Goal: Task Accomplishment & Management: Manage account settings

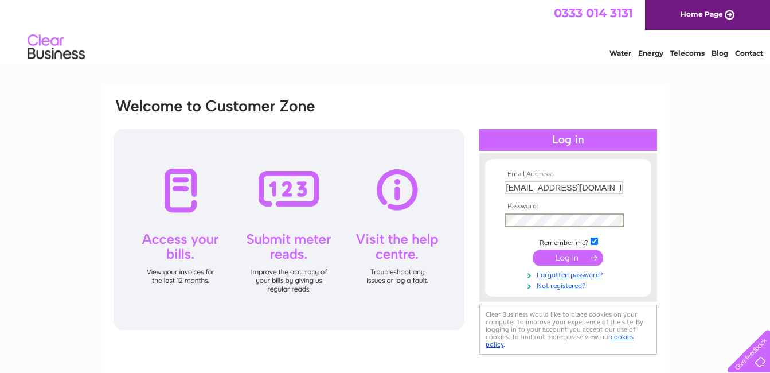
click at [532, 249] on input "submit" at bounding box center [567, 257] width 70 height 16
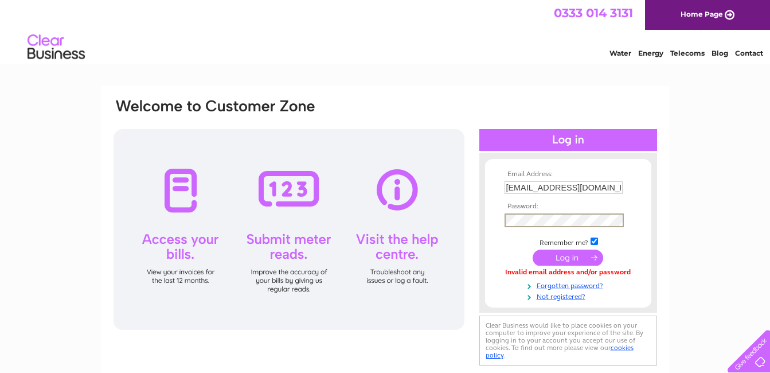
click at [532, 249] on input "submit" at bounding box center [567, 257] width 70 height 16
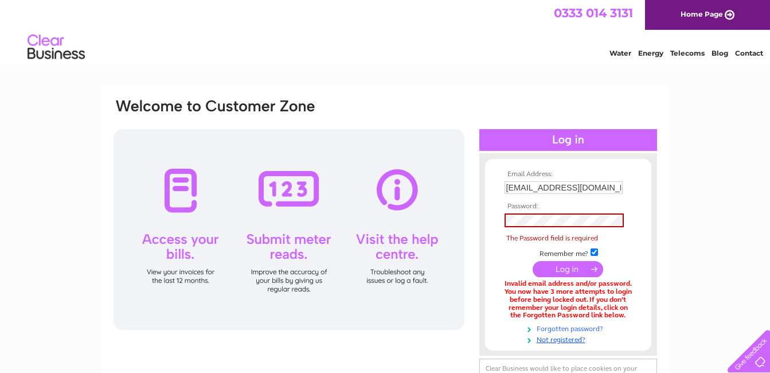
click at [554, 327] on link "Forgotten password?" at bounding box center [569, 327] width 130 height 11
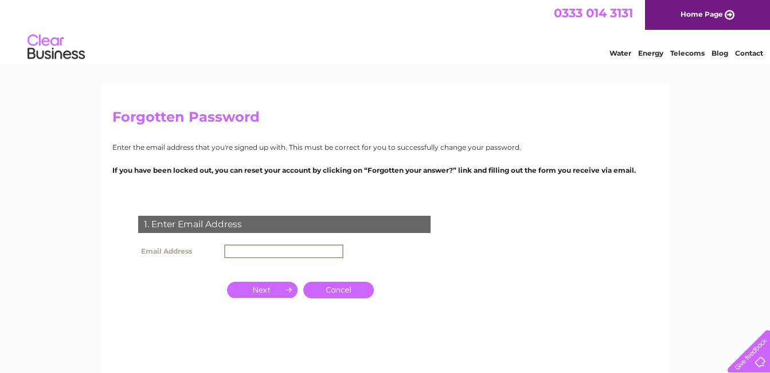
click at [238, 254] on input "text" at bounding box center [283, 251] width 119 height 14
type input "kennylgibb@aol.com"
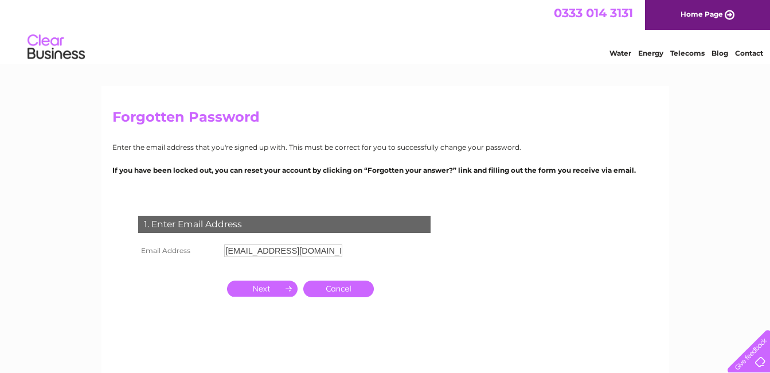
click at [261, 288] on input "button" at bounding box center [262, 288] width 70 height 16
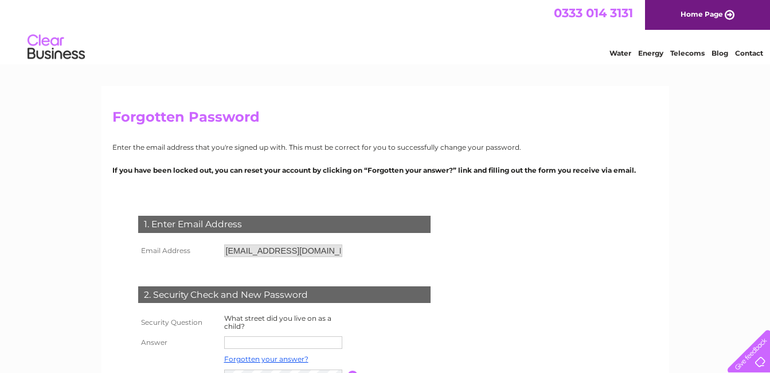
click at [472, 280] on form "1. Enter Email Address Email Address kennylgibb@aol.com Cancel" at bounding box center [385, 321] width 546 height 256
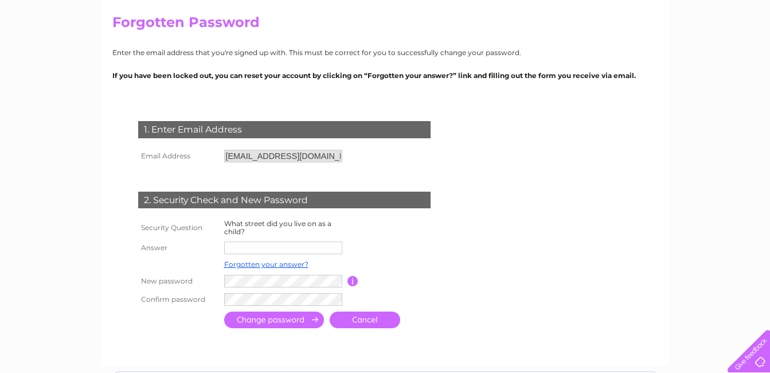
scroll to position [115, 0]
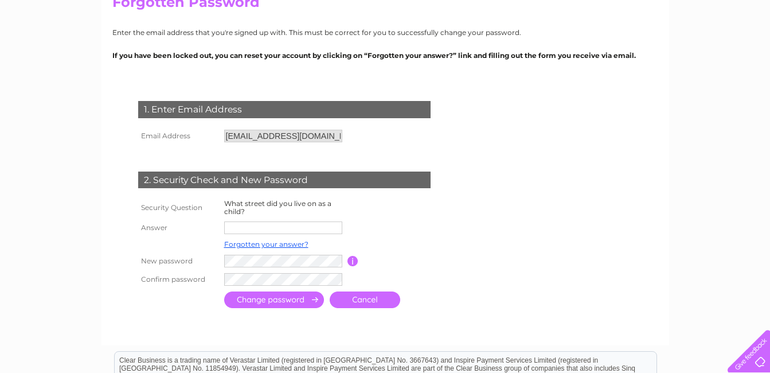
click at [257, 230] on input "text" at bounding box center [283, 227] width 118 height 13
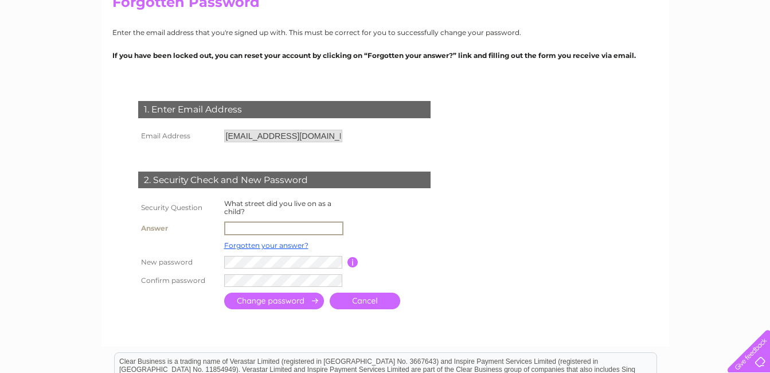
type input "Belwade"
click at [260, 300] on input "submit" at bounding box center [274, 300] width 100 height 17
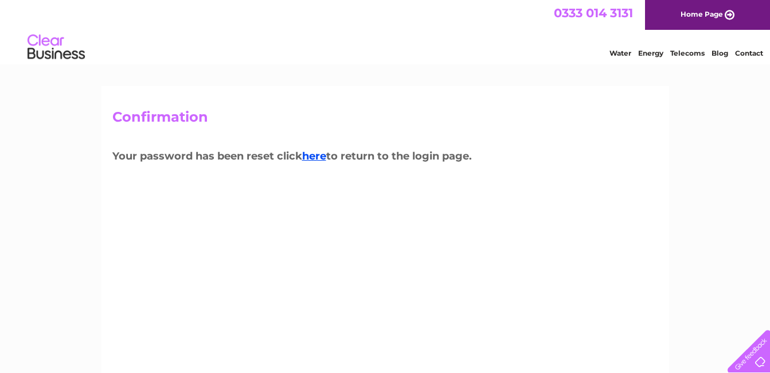
click at [568, 135] on div "Confirmation Your password has been reset click here to return to the login pag…" at bounding box center [384, 246] width 567 height 321
click at [312, 156] on link "here" at bounding box center [314, 156] width 24 height 13
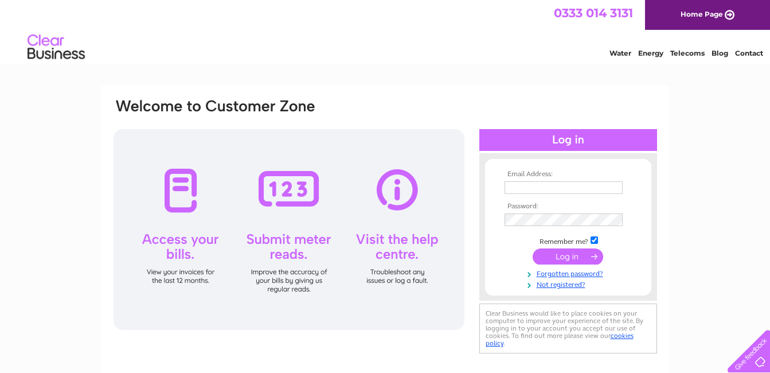
click at [523, 190] on input "text" at bounding box center [563, 187] width 118 height 13
type input "kennylgibb@aol.com"
click at [563, 256] on input "submit" at bounding box center [567, 256] width 70 height 16
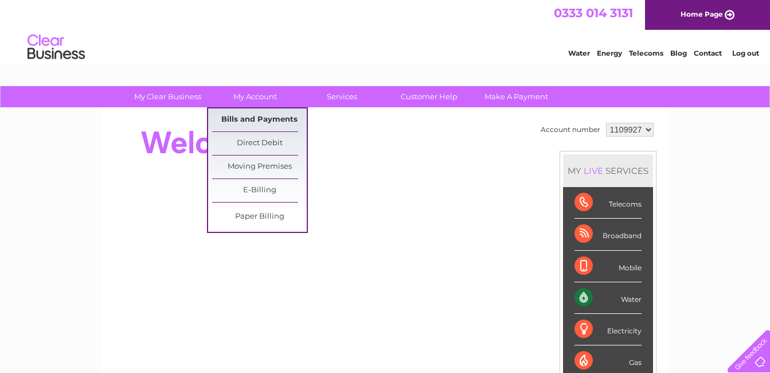
click at [247, 122] on link "Bills and Payments" at bounding box center [259, 119] width 95 height 23
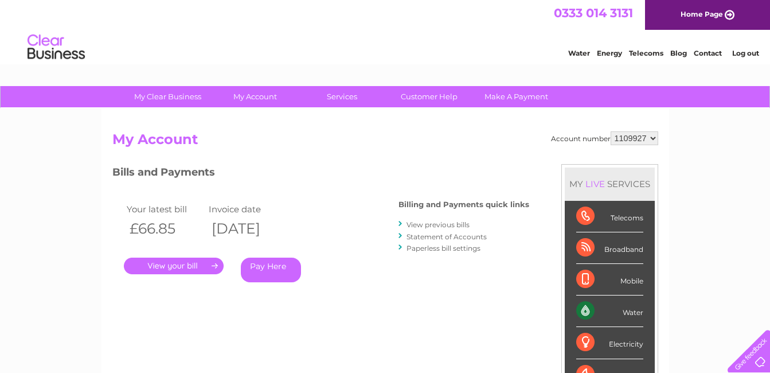
click at [435, 222] on link "View previous bills" at bounding box center [437, 224] width 63 height 9
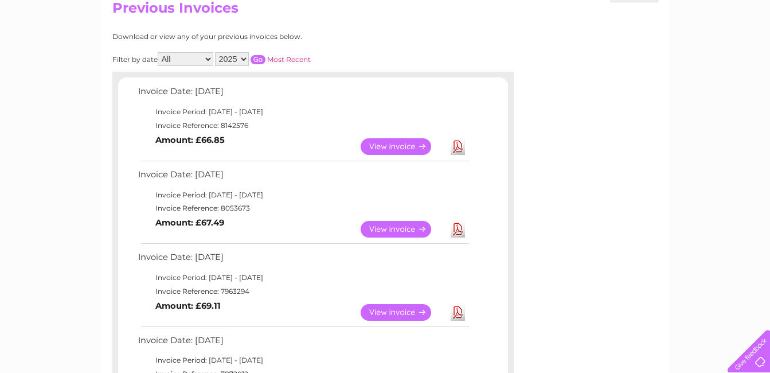
scroll to position [134, 0]
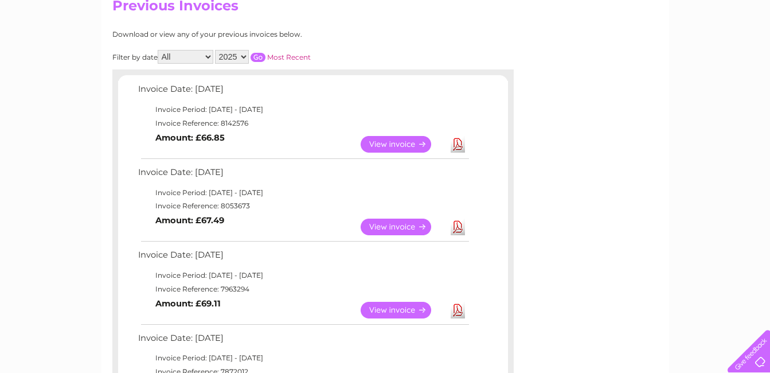
click at [411, 225] on link "View" at bounding box center [402, 226] width 84 height 17
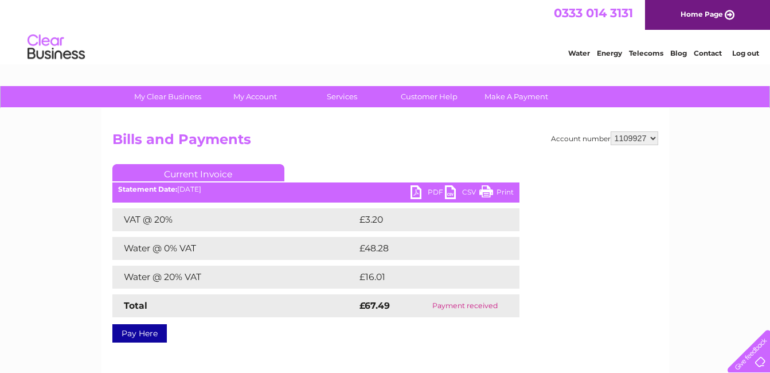
click at [411, 225] on td "£3.20" at bounding box center [424, 219] width 136 height 23
click at [221, 8] on div "0333 014 3131 Home Page" at bounding box center [385, 15] width 770 height 30
click at [745, 52] on link "Log out" at bounding box center [745, 53] width 27 height 9
